Goal: Answer question/provide support: Answer question/provide support

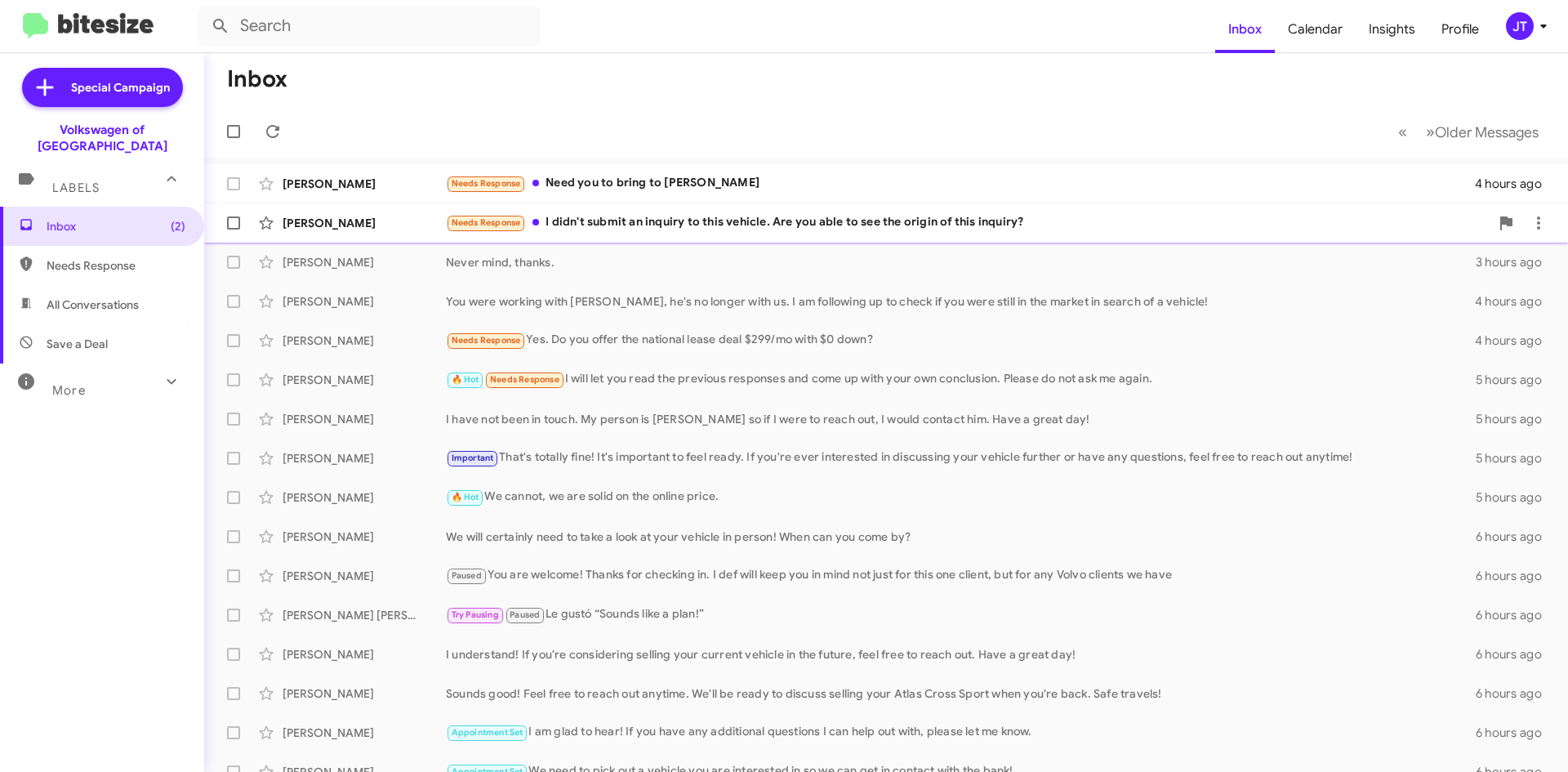
click at [644, 225] on div "Needs Response I didn't submit an inquiry to this vehicle. Are you able to see …" at bounding box center [968, 223] width 1044 height 19
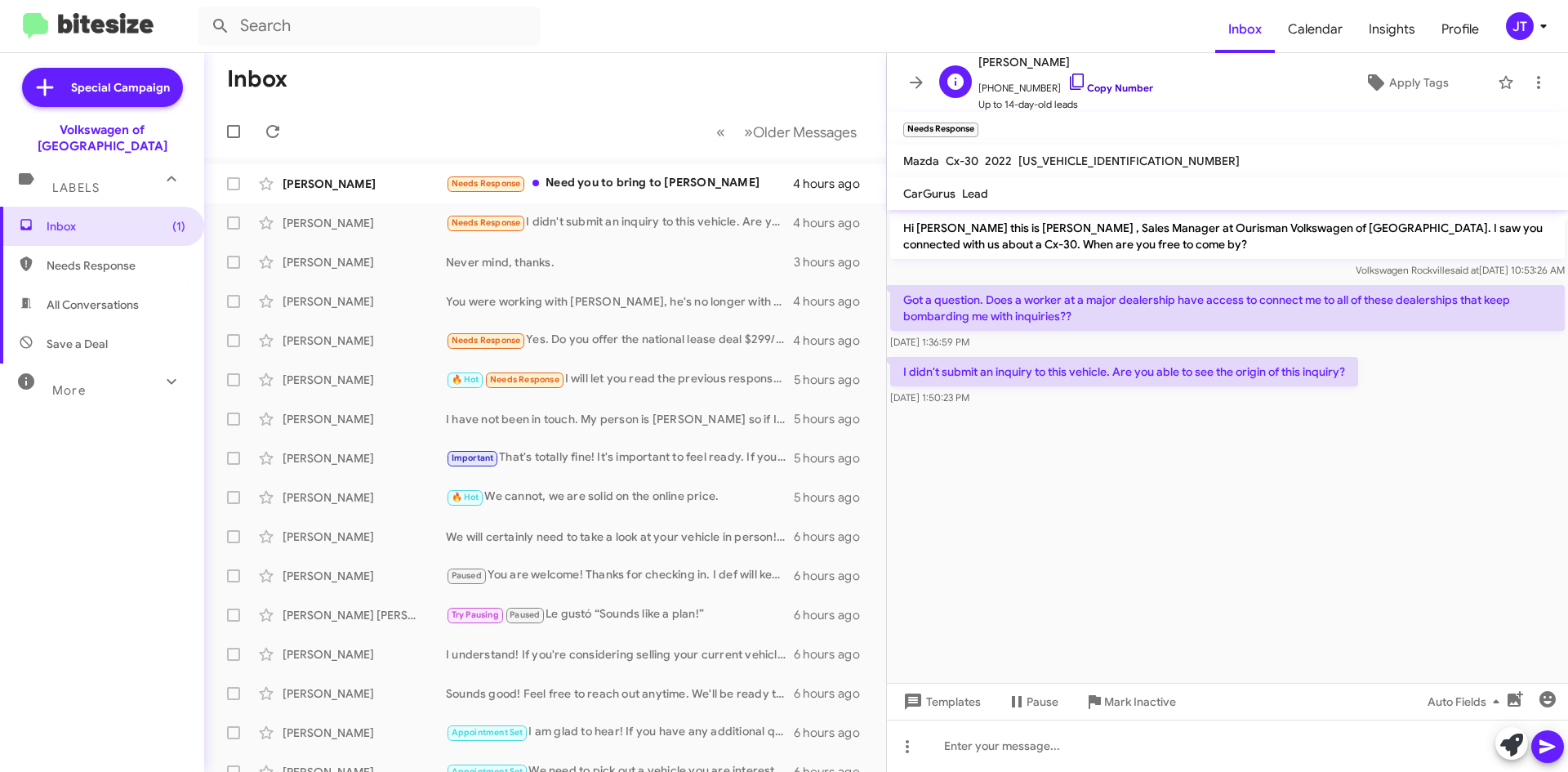
click at [1079, 83] on link "Copy Number" at bounding box center [1111, 87] width 85 height 12
